Goal: Information Seeking & Learning: Learn about a topic

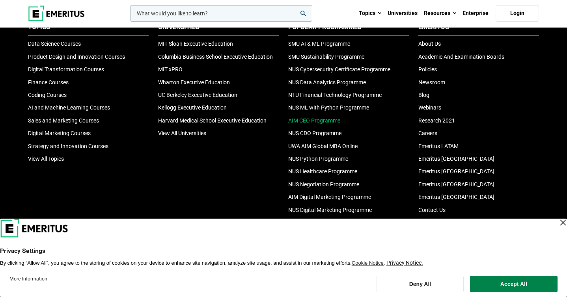
scroll to position [2640, 0]
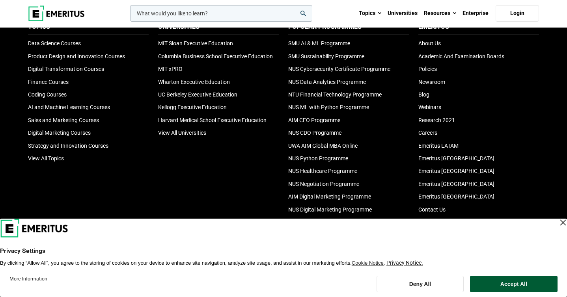
click at [526, 279] on button "Accept All" at bounding box center [514, 284] width 88 height 17
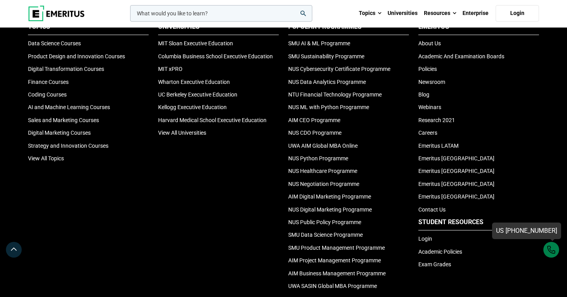
click at [549, 246] on div "US [PHONE_NUMBER]" at bounding box center [551, 250] width 16 height 16
click at [246, 211] on div "Universities MIT Sloan Executive Education Columbia Business School Executive E…" at bounding box center [218, 158] width 130 height 272
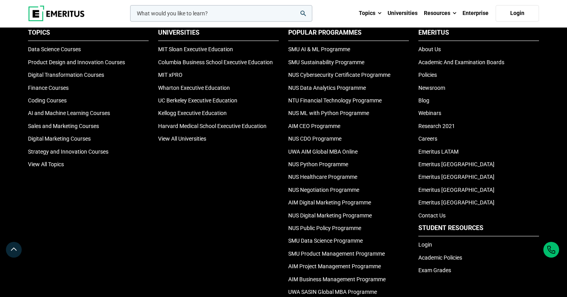
scroll to position [2634, 0]
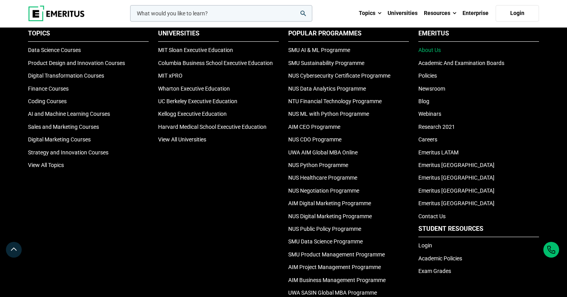
click at [438, 53] on link "About Us" at bounding box center [429, 50] width 22 height 6
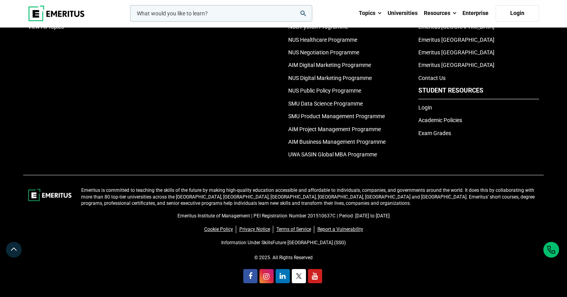
scroll to position [1800, 0]
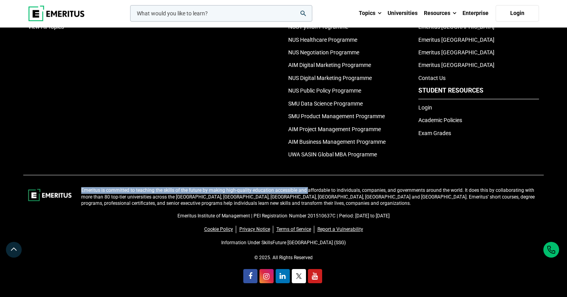
click at [304, 189] on div "Emeritus is committed to teaching the skills of the future by making high-quali…" at bounding box center [283, 236] width 520 height 122
click at [304, 189] on p "Emeritus is committed to teaching the skills of the future by making high-quali…" at bounding box center [310, 197] width 458 height 20
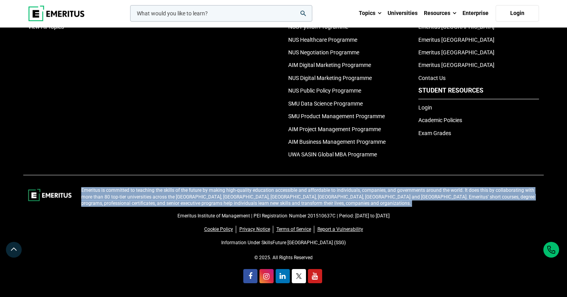
click at [304, 189] on p "Emeritus is committed to teaching the skills of the future by making high-quali…" at bounding box center [310, 197] width 458 height 20
click at [260, 199] on p "Emeritus is committed to teaching the skills of the future by making high-quali…" at bounding box center [310, 197] width 458 height 20
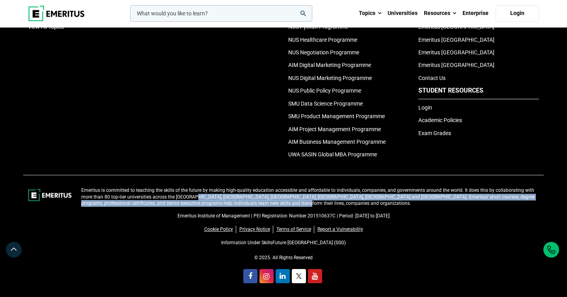
drag, startPoint x: 259, startPoint y: 203, endPoint x: 170, endPoint y: 196, distance: 89.0
click at [170, 196] on p "Emeritus is committed to teaching the skills of the future by making high-quali…" at bounding box center [310, 197] width 458 height 20
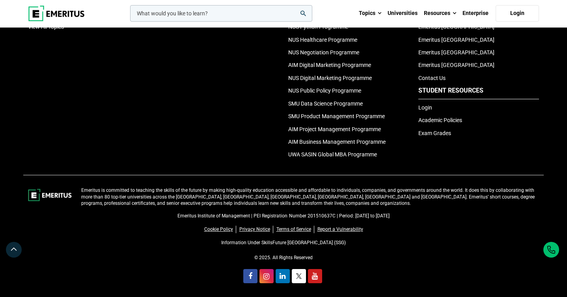
click at [170, 196] on p "Emeritus is committed to teaching the skills of the future by making high-quali…" at bounding box center [310, 197] width 458 height 20
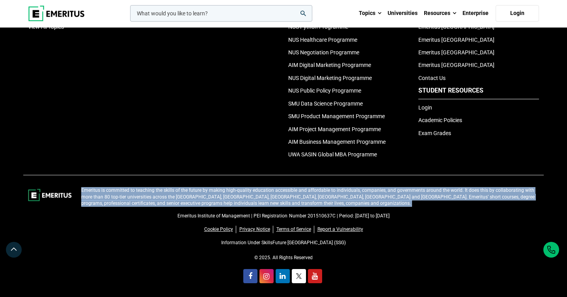
click at [170, 196] on p "Emeritus is committed to teaching the skills of the future by making high-quali…" at bounding box center [310, 197] width 458 height 20
click at [195, 198] on p "Emeritus is committed to teaching the skills of the future by making high-quali…" at bounding box center [310, 197] width 458 height 20
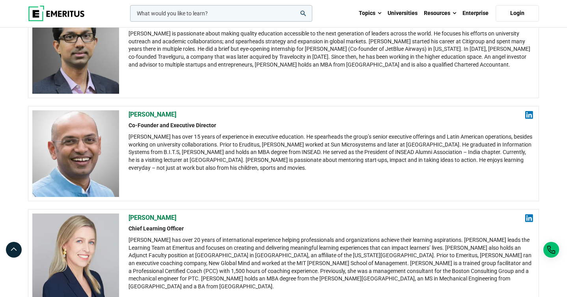
scroll to position [208, 0]
click at [286, 168] on div "[PERSON_NAME] has over 15 years of experience in executive education. He spearh…" at bounding box center [331, 153] width 404 height 39
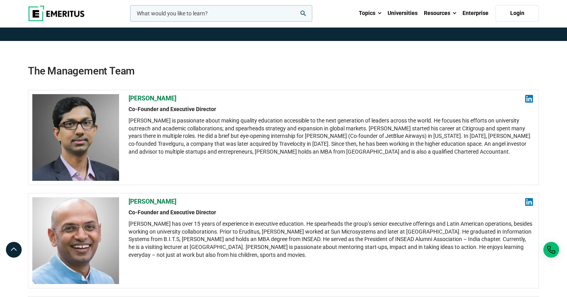
scroll to position [122, 0]
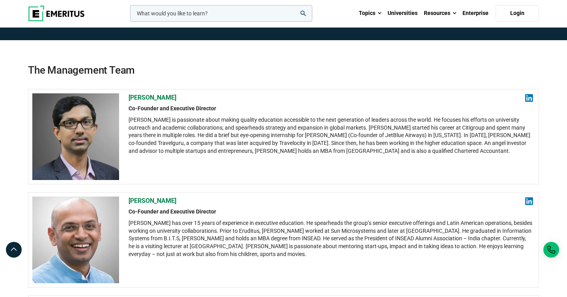
click at [286, 155] on div "[PERSON_NAME] is passionate about making quality education accessible to the ne…" at bounding box center [331, 135] width 404 height 39
drag, startPoint x: 286, startPoint y: 161, endPoint x: 340, endPoint y: 163, distance: 54.0
click at [340, 155] on div "[PERSON_NAME] is passionate about making quality education accessible to the ne…" at bounding box center [331, 135] width 404 height 39
click at [452, 155] on div "[PERSON_NAME] is passionate about making quality education accessible to the ne…" at bounding box center [331, 135] width 404 height 39
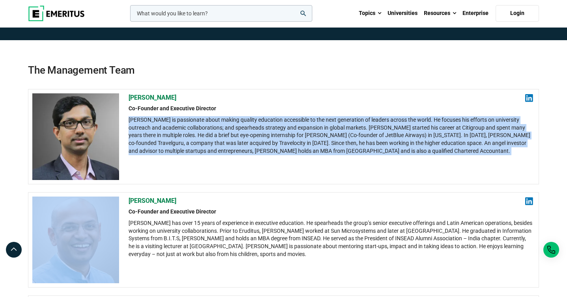
click at [452, 155] on div "[PERSON_NAME] is passionate about making quality education accessible to the ne…" at bounding box center [331, 135] width 404 height 39
click at [431, 155] on div "[PERSON_NAME] is passionate about making quality education accessible to the ne…" at bounding box center [331, 135] width 404 height 39
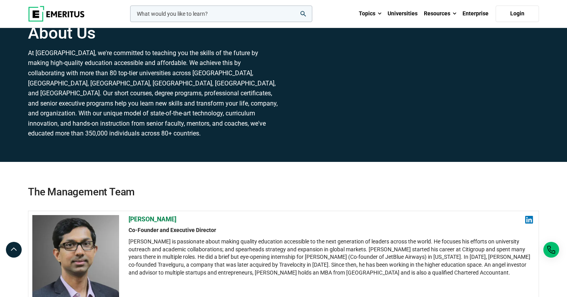
scroll to position [0, 0]
click at [410, 14] on link "Universities" at bounding box center [402, 14] width 36 height 28
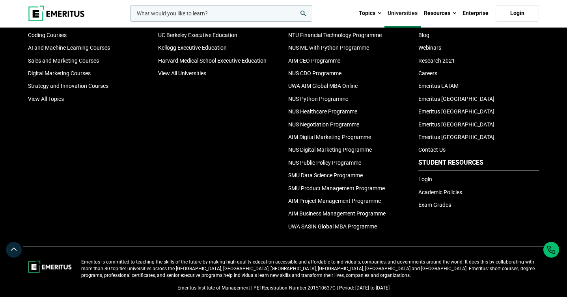
scroll to position [1697, 0]
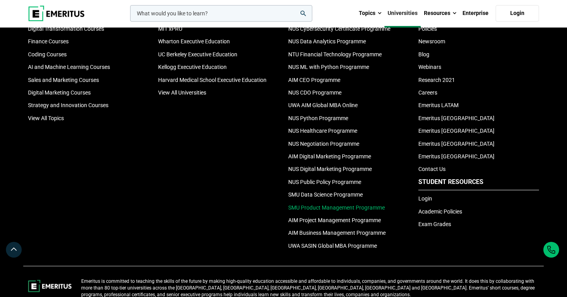
click at [331, 211] on link "SMU Product Management Programme" at bounding box center [336, 208] width 97 height 6
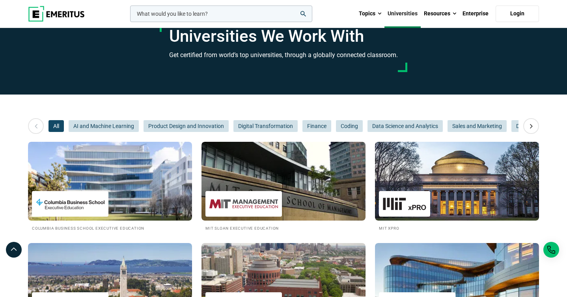
scroll to position [0, 0]
